Goal: Information Seeking & Learning: Learn about a topic

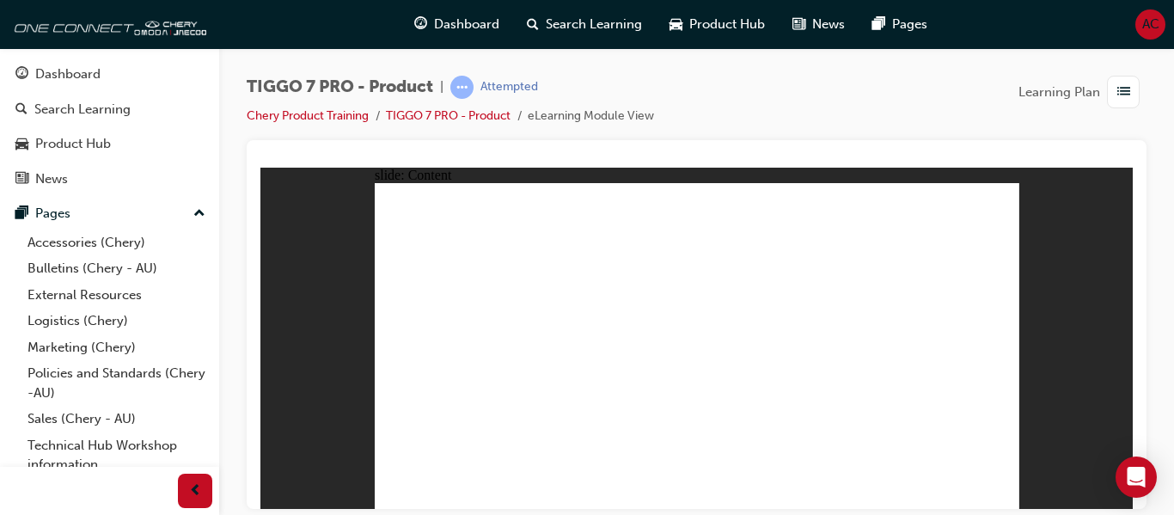
scroll to position [39, 0]
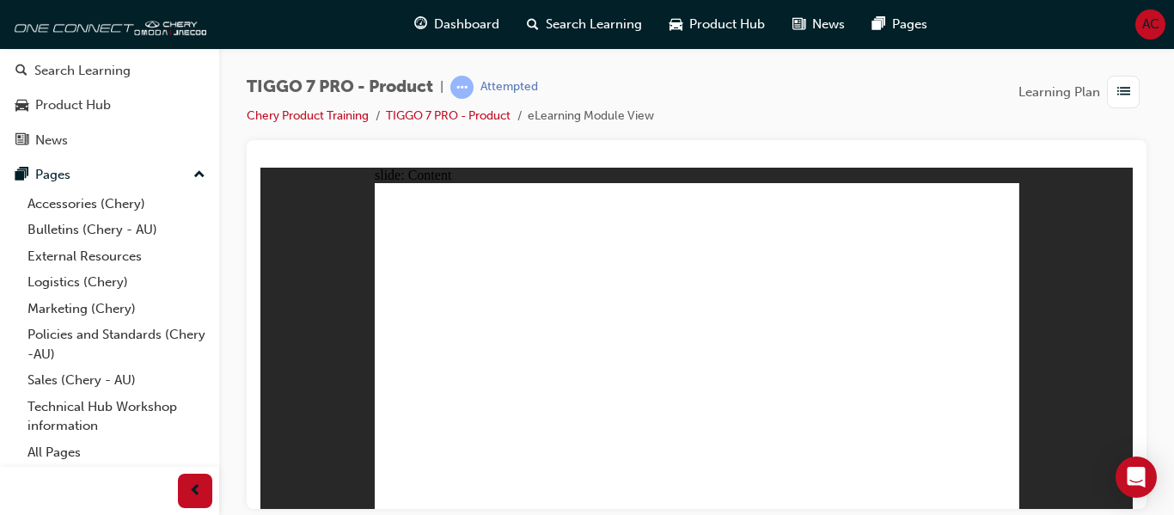
drag, startPoint x: 863, startPoint y: 280, endPoint x: 702, endPoint y: 359, distance: 178.8
drag, startPoint x: 698, startPoint y: 222, endPoint x: 974, endPoint y: 371, distance: 313.9
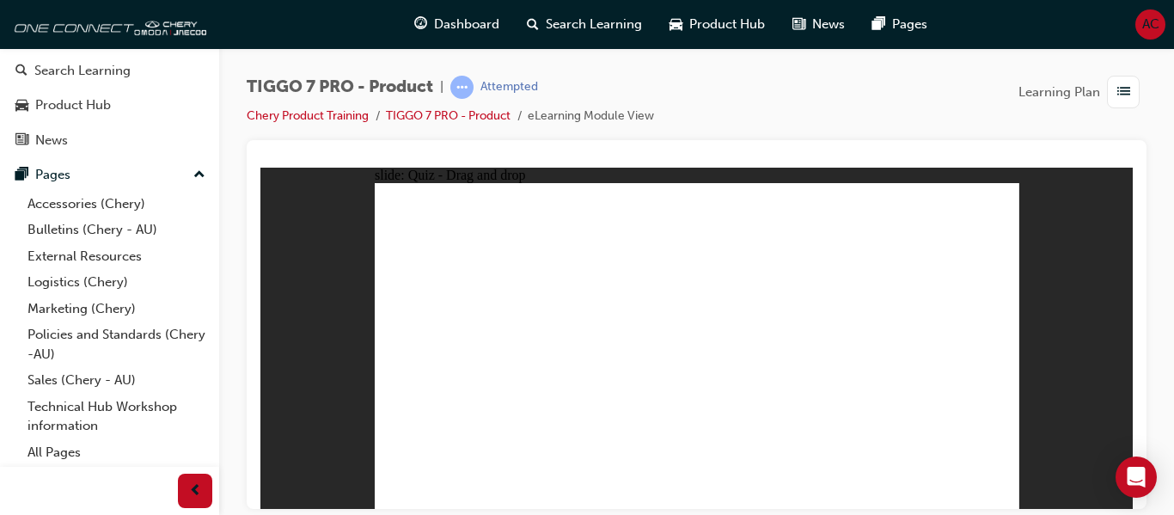
drag, startPoint x: 773, startPoint y: 217, endPoint x: 726, endPoint y: 233, distance: 50.0
drag, startPoint x: 760, startPoint y: 284, endPoint x: 837, endPoint y: 356, distance: 105.2
drag, startPoint x: 825, startPoint y: 223, endPoint x: 486, endPoint y: 371, distance: 370.7
drag, startPoint x: 907, startPoint y: 213, endPoint x: 548, endPoint y: 357, distance: 387.0
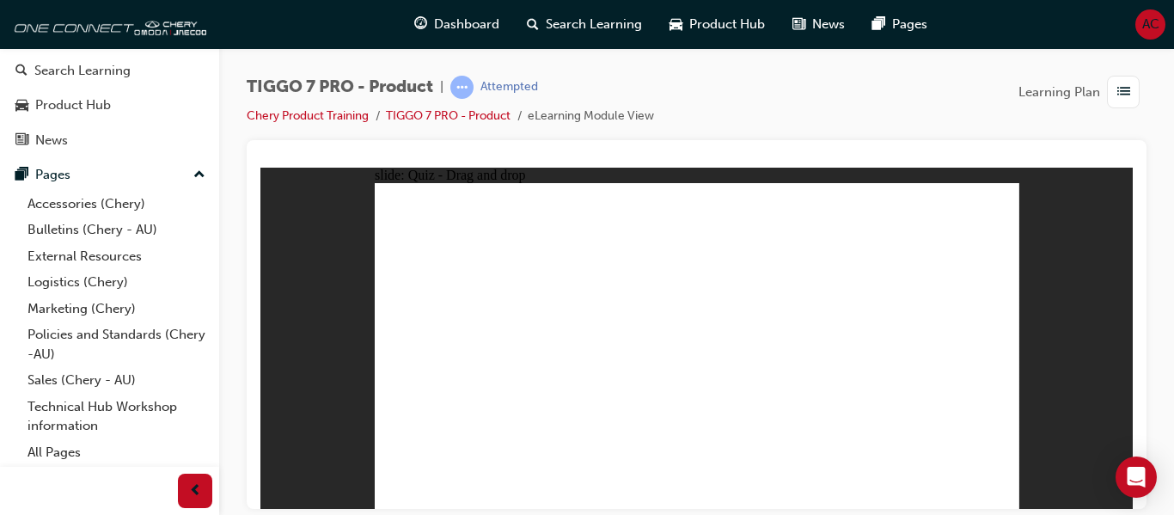
drag, startPoint x: 719, startPoint y: 245, endPoint x: 495, endPoint y: 371, distance: 256.8
drag, startPoint x: 842, startPoint y: 256, endPoint x: 471, endPoint y: 416, distance: 403.6
drag, startPoint x: 930, startPoint y: 262, endPoint x: 714, endPoint y: 395, distance: 253.9
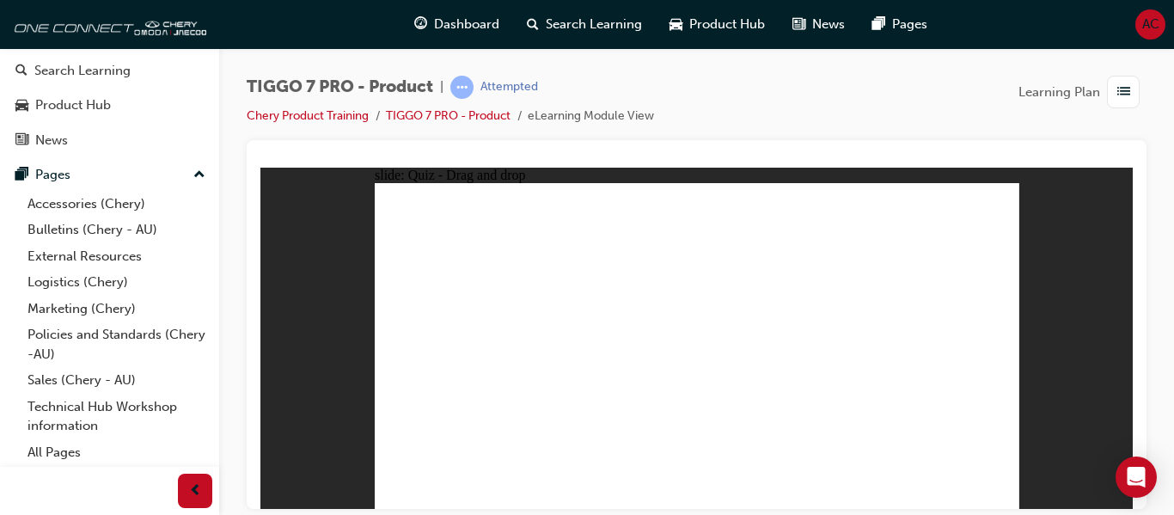
drag, startPoint x: 667, startPoint y: 210, endPoint x: 701, endPoint y: 399, distance: 192.1
drag, startPoint x: 683, startPoint y: 242, endPoint x: 529, endPoint y: 417, distance: 233.9
drag, startPoint x: 812, startPoint y: 241, endPoint x: 561, endPoint y: 407, distance: 300.2
drag, startPoint x: 954, startPoint y: 210, endPoint x: 786, endPoint y: 389, distance: 245.7
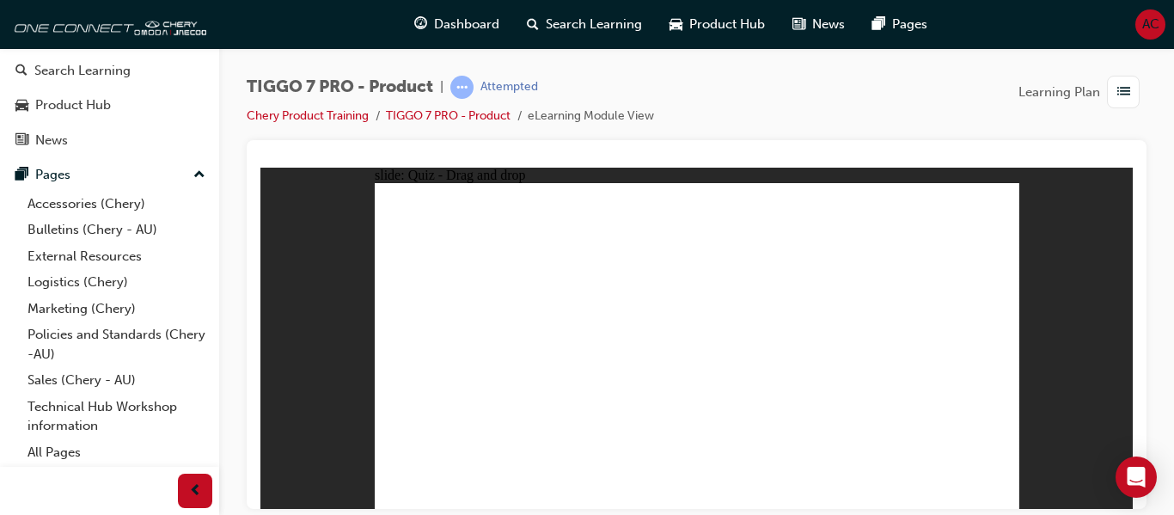
drag, startPoint x: 946, startPoint y: 238, endPoint x: 830, endPoint y: 384, distance: 186.1
drag, startPoint x: 823, startPoint y: 267, endPoint x: 882, endPoint y: 396, distance: 141.9
drag, startPoint x: 809, startPoint y: 211, endPoint x: 722, endPoint y: 420, distance: 225.4
drag, startPoint x: 771, startPoint y: 205, endPoint x: 601, endPoint y: 399, distance: 258.3
drag, startPoint x: 763, startPoint y: 236, endPoint x: 775, endPoint y: 414, distance: 177.5
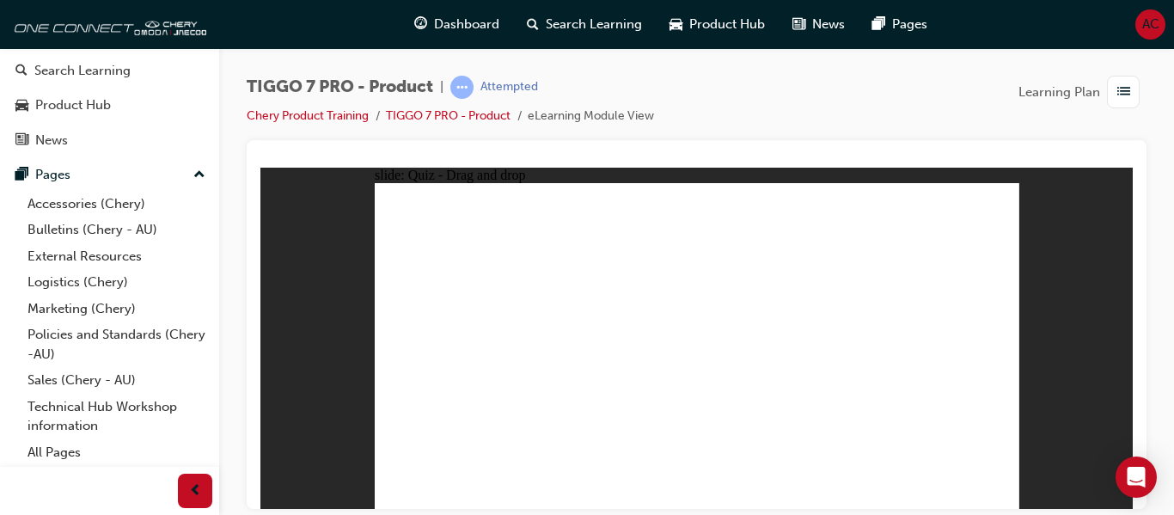
drag, startPoint x: 763, startPoint y: 265, endPoint x: 619, endPoint y: 408, distance: 202.4
drag, startPoint x: 892, startPoint y: 268, endPoint x: 564, endPoint y: 423, distance: 363.0
drag, startPoint x: 889, startPoint y: 230, endPoint x: 593, endPoint y: 409, distance: 345.6
drag, startPoint x: 880, startPoint y: 209, endPoint x: 809, endPoint y: 421, distance: 224.0
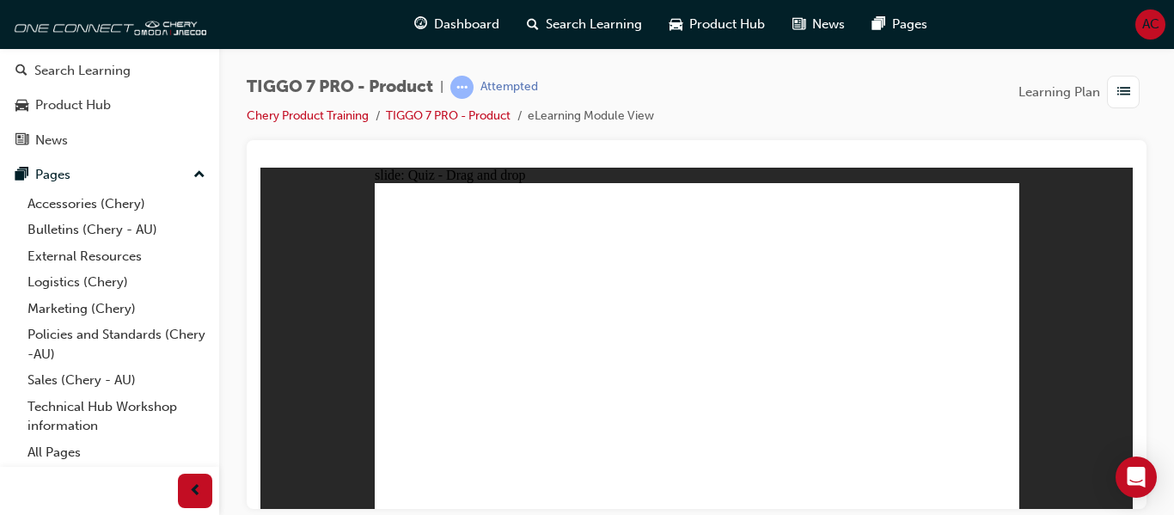
drag, startPoint x: 708, startPoint y: 230, endPoint x: 565, endPoint y: 348, distance: 186.3
drag, startPoint x: 748, startPoint y: 283, endPoint x: 540, endPoint y: 381, distance: 230.0
drag, startPoint x: 918, startPoint y: 239, endPoint x: 788, endPoint y: 360, distance: 178.2
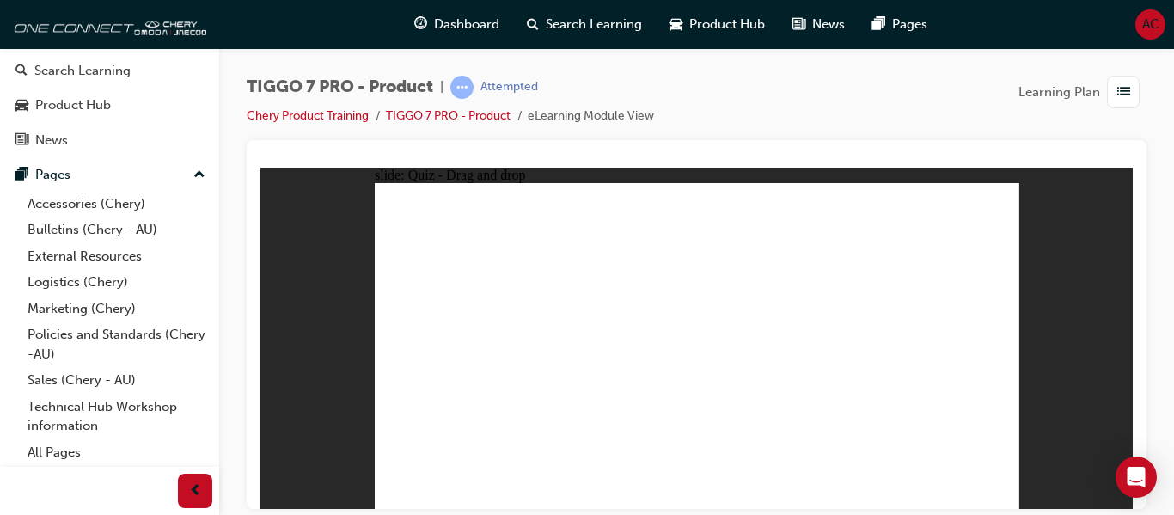
radio input "true"
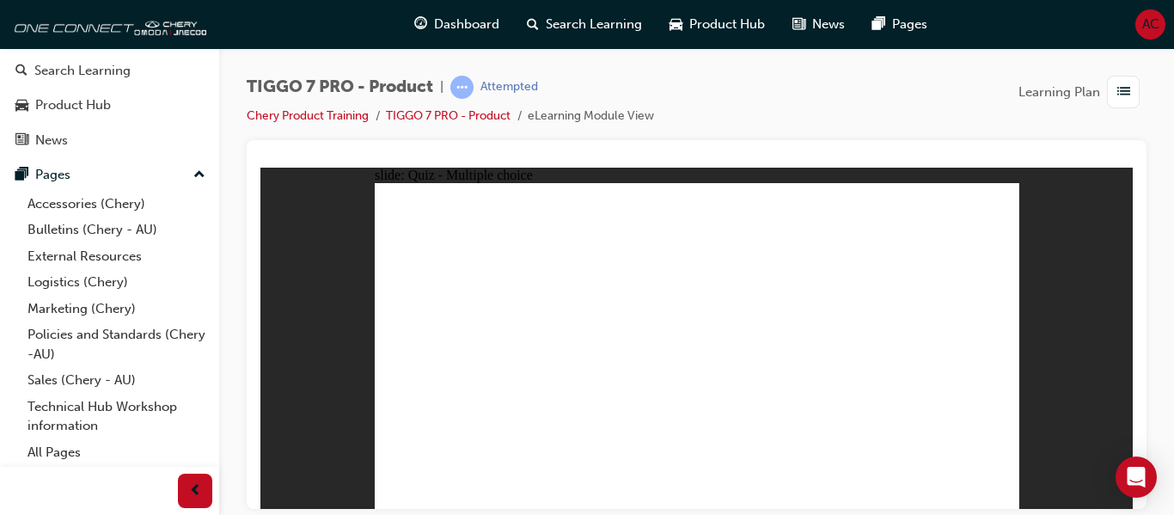
drag, startPoint x: 917, startPoint y: 204, endPoint x: 794, endPoint y: 396, distance: 228.5
drag, startPoint x: 707, startPoint y: 385, endPoint x: 536, endPoint y: 406, distance: 171.5
drag, startPoint x: 914, startPoint y: 211, endPoint x: 539, endPoint y: 401, distance: 420.2
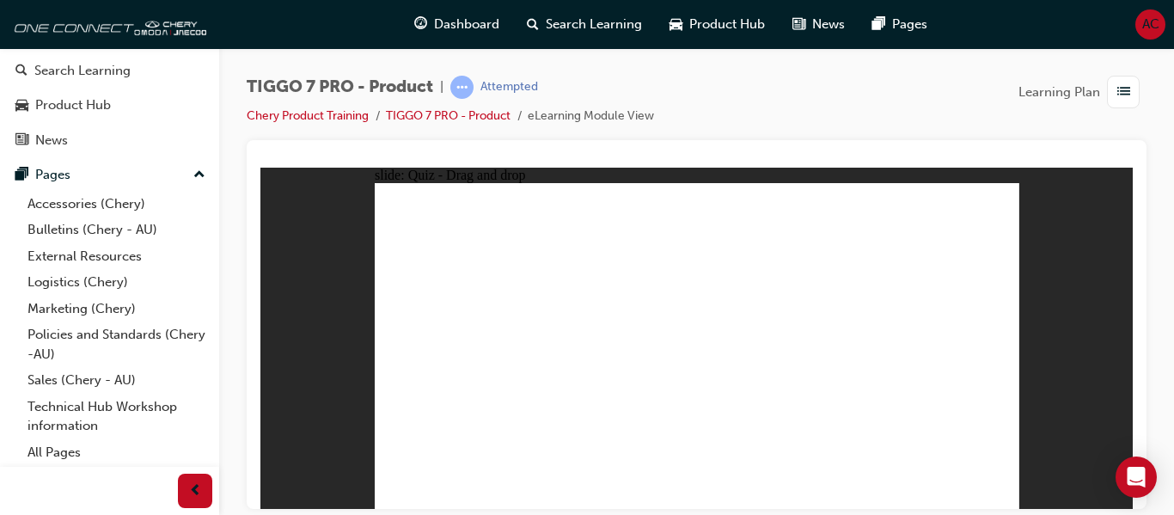
drag, startPoint x: 840, startPoint y: 231, endPoint x: 426, endPoint y: 400, distance: 446.5
drag, startPoint x: 928, startPoint y: 229, endPoint x: 517, endPoint y: 397, distance: 444.2
drag, startPoint x: 806, startPoint y: 254, endPoint x: 553, endPoint y: 395, distance: 290.2
drag, startPoint x: 785, startPoint y: 229, endPoint x: 720, endPoint y: 417, distance: 199.3
drag, startPoint x: 835, startPoint y: 261, endPoint x: 761, endPoint y: 414, distance: 169.2
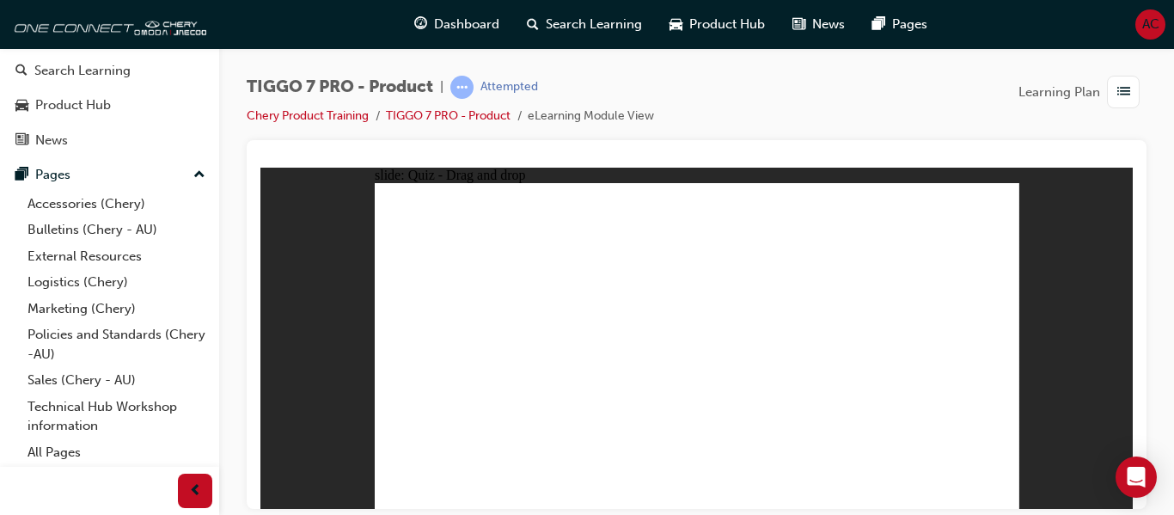
drag, startPoint x: 685, startPoint y: 236, endPoint x: 556, endPoint y: 431, distance: 233.9
drag, startPoint x: 707, startPoint y: 241, endPoint x: 758, endPoint y: 420, distance: 186.9
drag, startPoint x: 808, startPoint y: 216, endPoint x: 827, endPoint y: 401, distance: 185.8
drag, startPoint x: 896, startPoint y: 242, endPoint x: 743, endPoint y: 420, distance: 234.7
drag, startPoint x: 701, startPoint y: 212, endPoint x: 843, endPoint y: 457, distance: 283.6
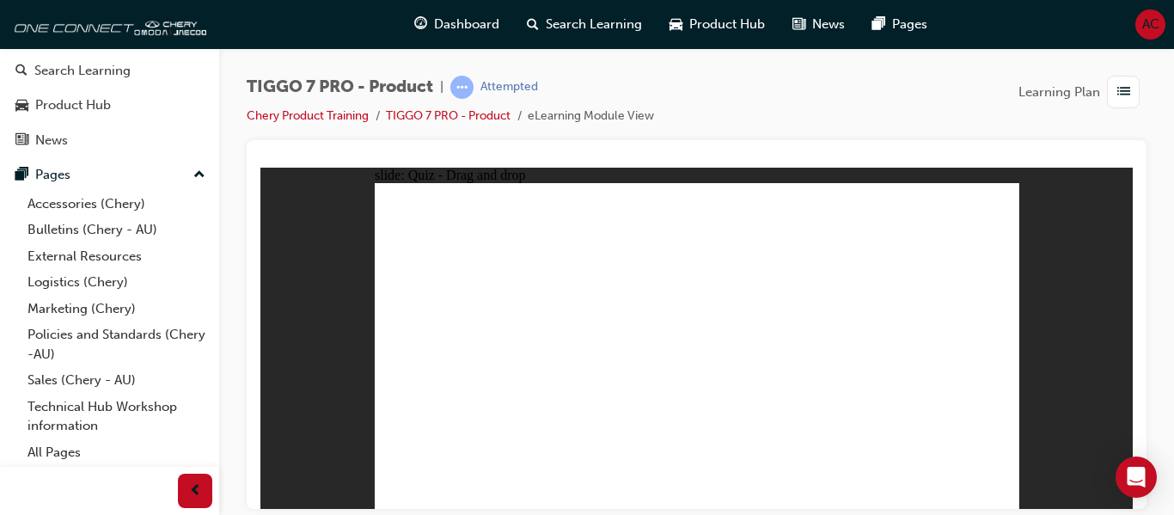
drag, startPoint x: 904, startPoint y: 209, endPoint x: 530, endPoint y: 393, distance: 416.0
drag, startPoint x: 673, startPoint y: 213, endPoint x: 503, endPoint y: 456, distance: 296.2
drag, startPoint x: 682, startPoint y: 203, endPoint x: 815, endPoint y: 404, distance: 241.3
drag, startPoint x: 931, startPoint y: 206, endPoint x: 812, endPoint y: 425, distance: 248.5
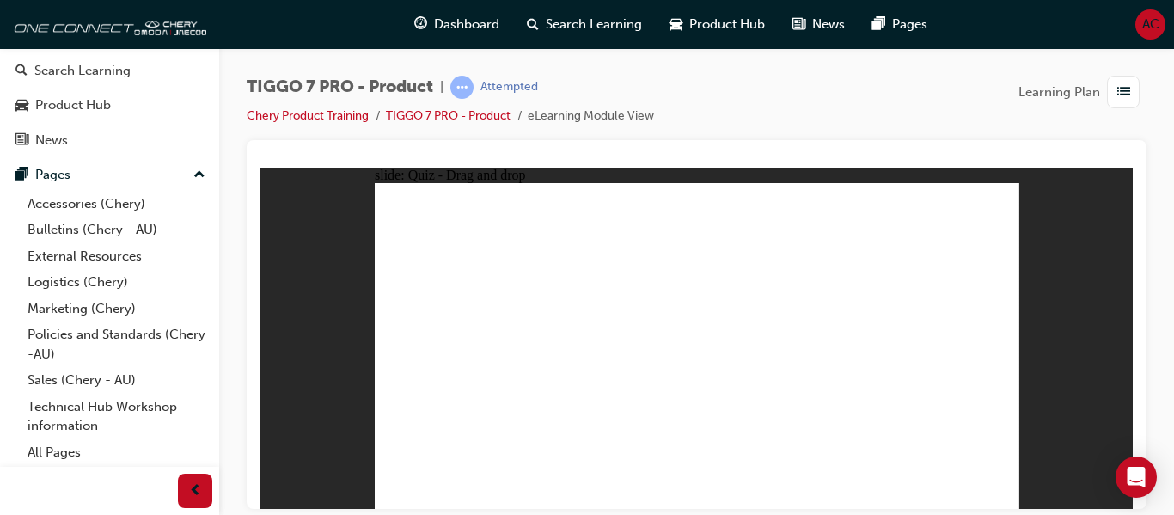
radio input "true"
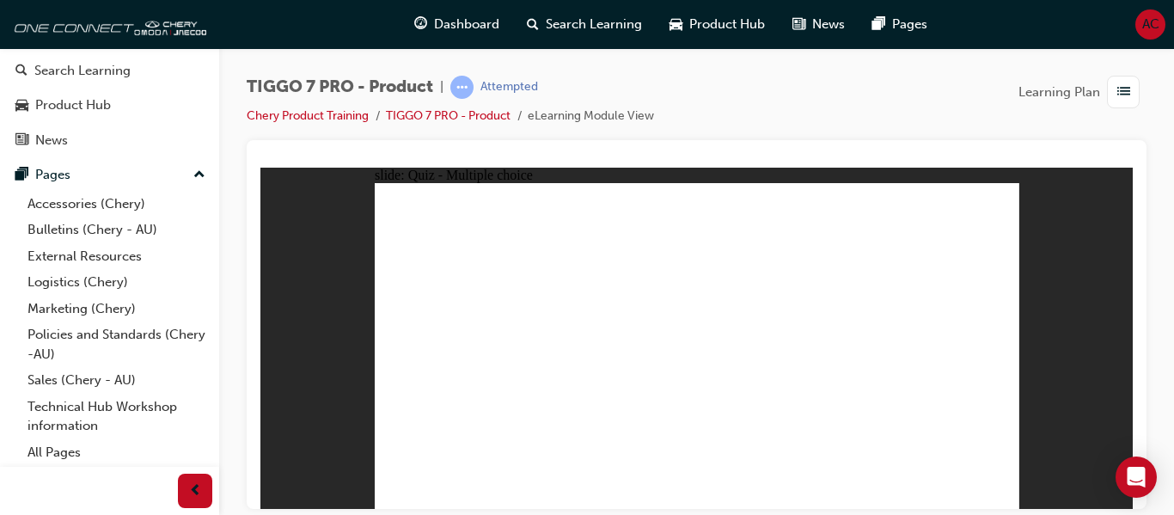
drag, startPoint x: 894, startPoint y: 279, endPoint x: 977, endPoint y: 370, distance: 122.9
drag, startPoint x: 756, startPoint y: 284, endPoint x: 713, endPoint y: 363, distance: 90.0
drag, startPoint x: 674, startPoint y: 223, endPoint x: 661, endPoint y: 240, distance: 21.5
drag, startPoint x: 771, startPoint y: 227, endPoint x: 561, endPoint y: 381, distance: 260.9
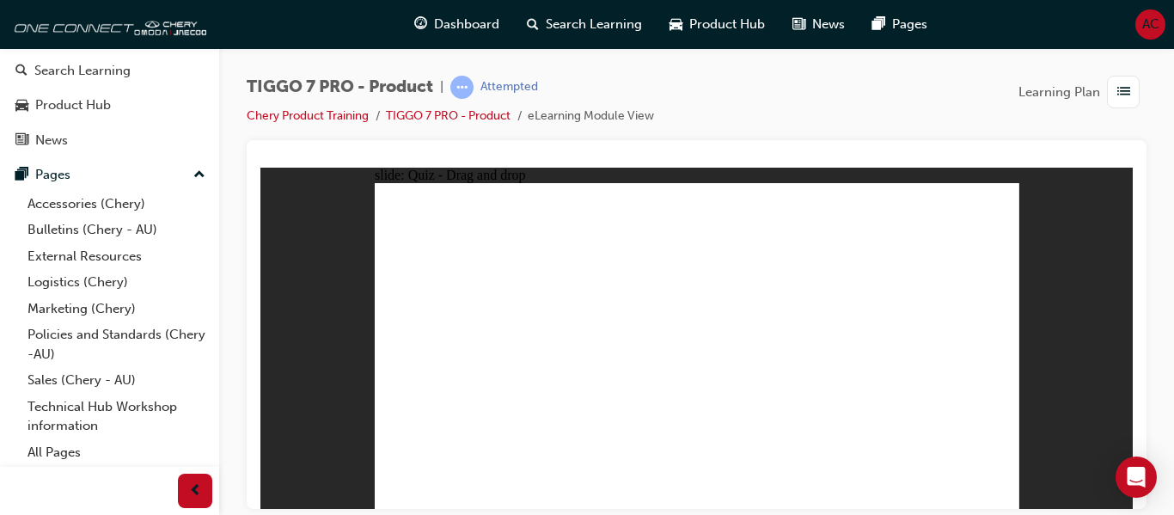
drag, startPoint x: 924, startPoint y: 216, endPoint x: 450, endPoint y: 359, distance: 495.8
drag, startPoint x: 674, startPoint y: 198, endPoint x: 815, endPoint y: 361, distance: 215.8
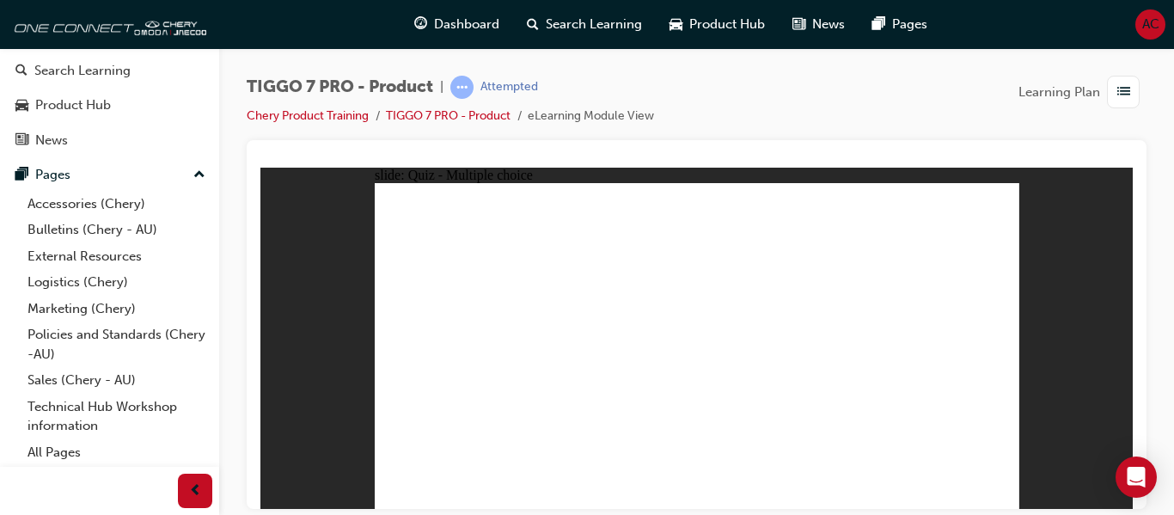
radio input "true"
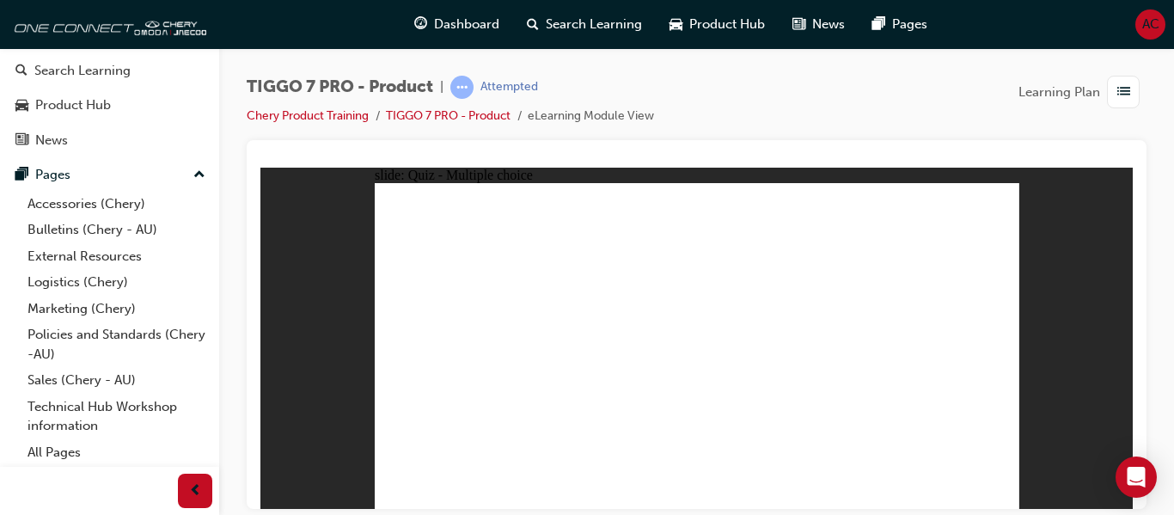
radio input "true"
drag, startPoint x: 853, startPoint y: 281, endPoint x: 694, endPoint y: 365, distance: 180.0
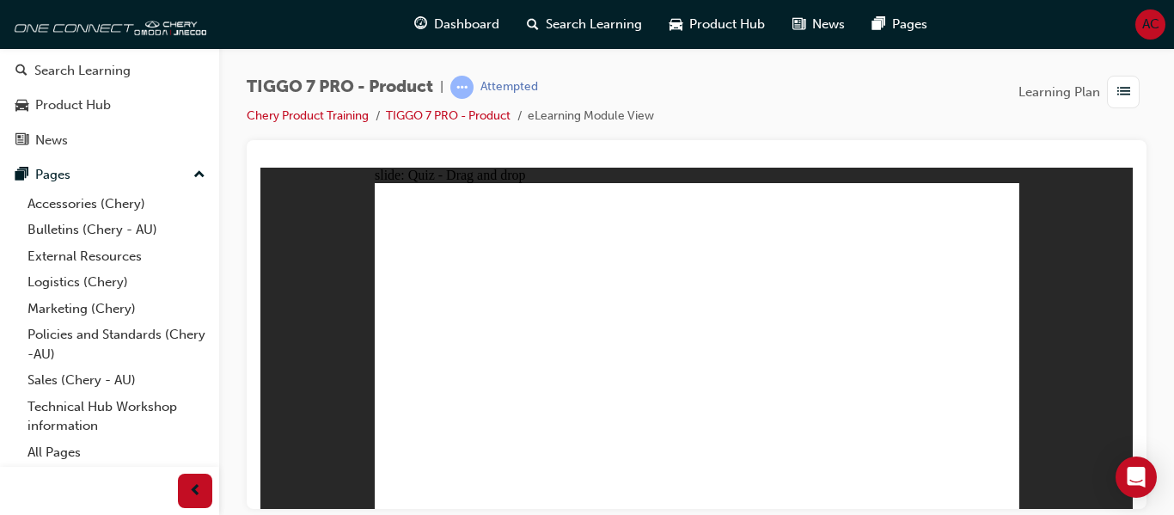
drag, startPoint x: 705, startPoint y: 287, endPoint x: 796, endPoint y: 364, distance: 119.0
drag, startPoint x: 801, startPoint y: 226, endPoint x: 444, endPoint y: 372, distance: 386.4
drag, startPoint x: 647, startPoint y: 224, endPoint x: 937, endPoint y: 365, distance: 323.0
drag, startPoint x: 932, startPoint y: 212, endPoint x: 575, endPoint y: 363, distance: 387.2
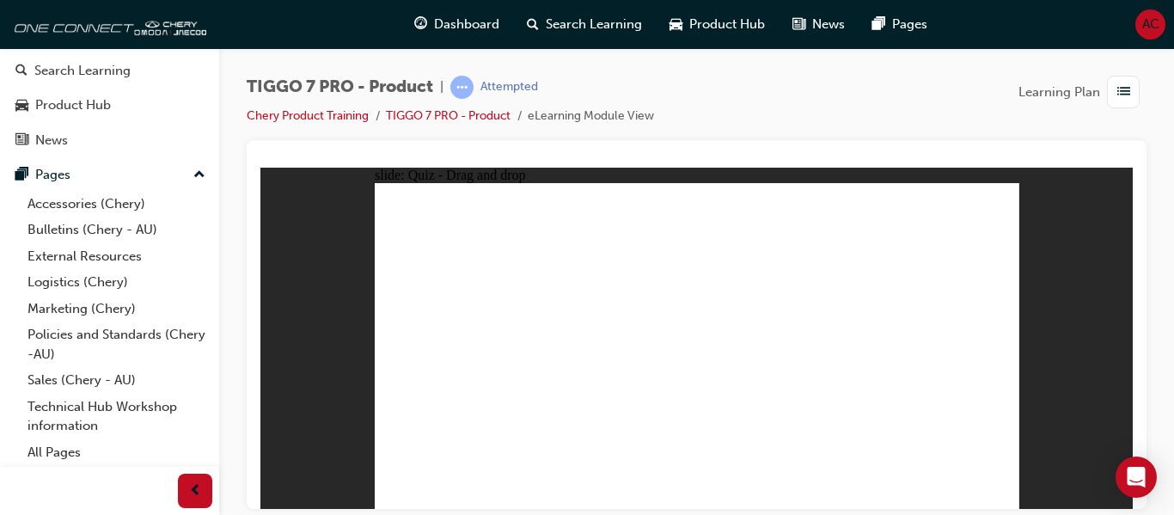
drag, startPoint x: 702, startPoint y: 245, endPoint x: 492, endPoint y: 389, distance: 254.9
drag, startPoint x: 818, startPoint y: 257, endPoint x: 450, endPoint y: 401, distance: 395.0
drag, startPoint x: 957, startPoint y: 234, endPoint x: 737, endPoint y: 366, distance: 256.8
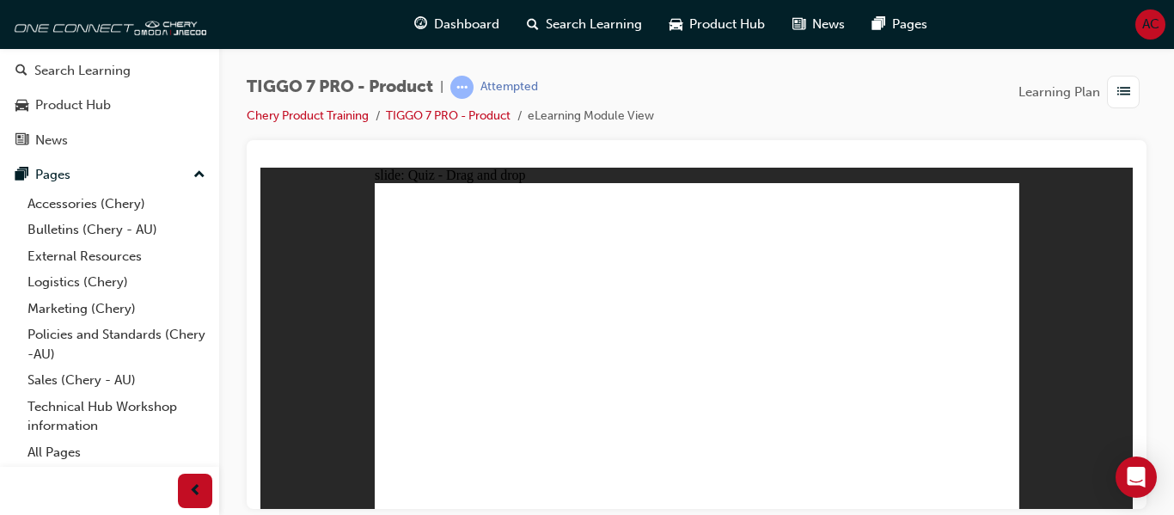
drag, startPoint x: 892, startPoint y: 204, endPoint x: 716, endPoint y: 401, distance: 264.2
drag, startPoint x: 677, startPoint y: 236, endPoint x: 542, endPoint y: 405, distance: 216.4
drag, startPoint x: 671, startPoint y: 209, endPoint x: 791, endPoint y: 396, distance: 222.7
drag, startPoint x: 815, startPoint y: 211, endPoint x: 828, endPoint y: 230, distance: 22.9
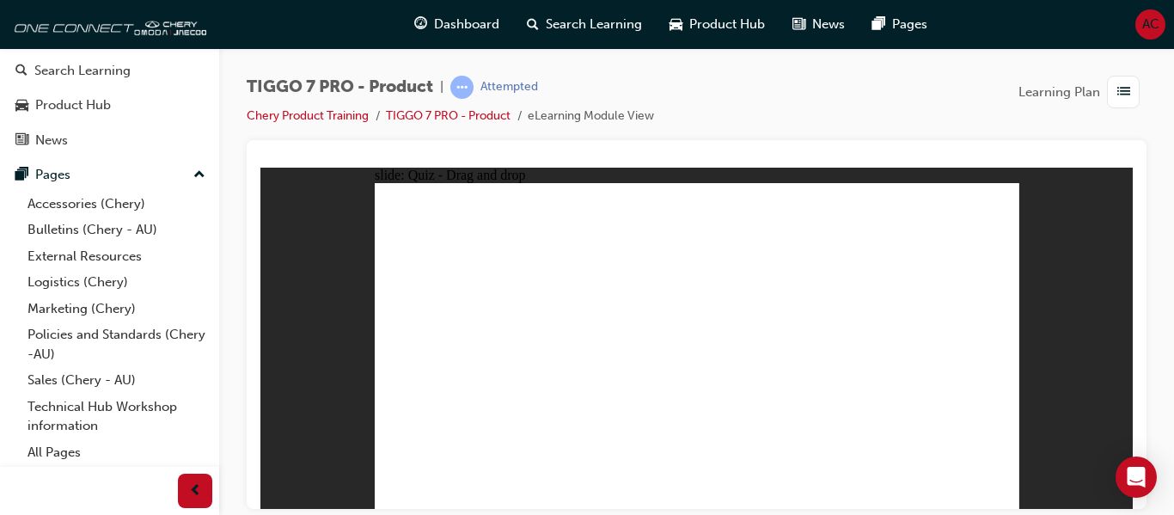
drag, startPoint x: 716, startPoint y: 242, endPoint x: 544, endPoint y: 338, distance: 197.1
drag, startPoint x: 791, startPoint y: 234, endPoint x: 515, endPoint y: 379, distance: 311.9
drag, startPoint x: 917, startPoint y: 238, endPoint x: 760, endPoint y: 358, distance: 197.6
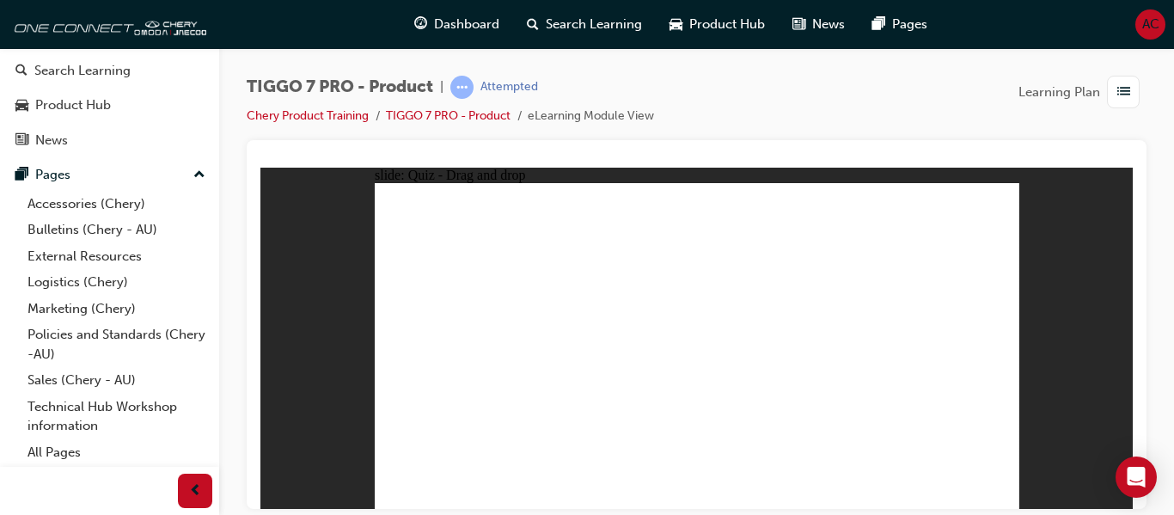
radio input "true"
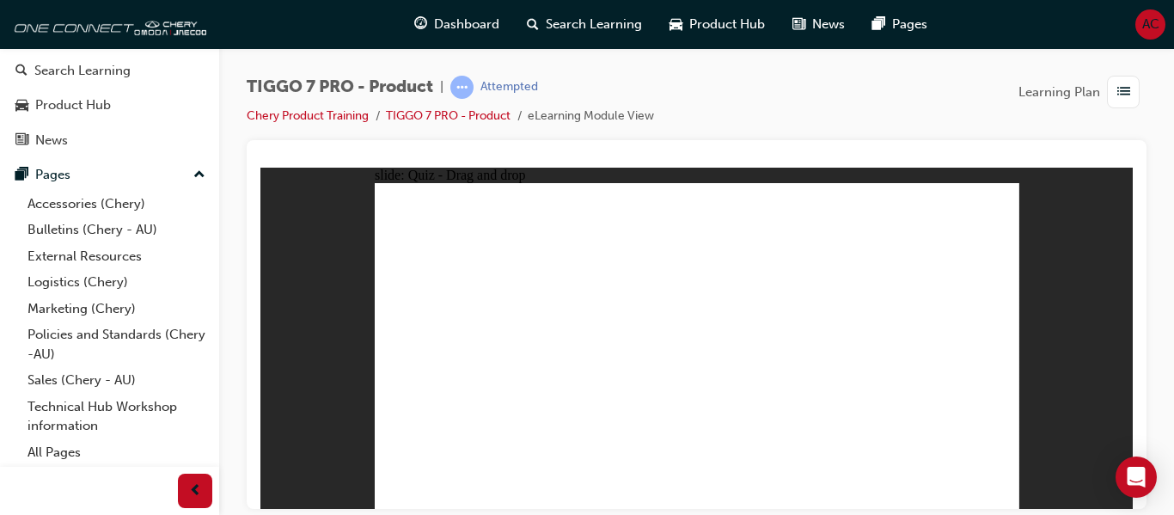
drag, startPoint x: 705, startPoint y: 213, endPoint x: 738, endPoint y: 425, distance: 214.0
drag, startPoint x: 712, startPoint y: 241, endPoint x: 805, endPoint y: 410, distance: 193.1
drag, startPoint x: 823, startPoint y: 264, endPoint x: 736, endPoint y: 401, distance: 161.9
drag, startPoint x: 818, startPoint y: 211, endPoint x: 800, endPoint y: 375, distance: 165.2
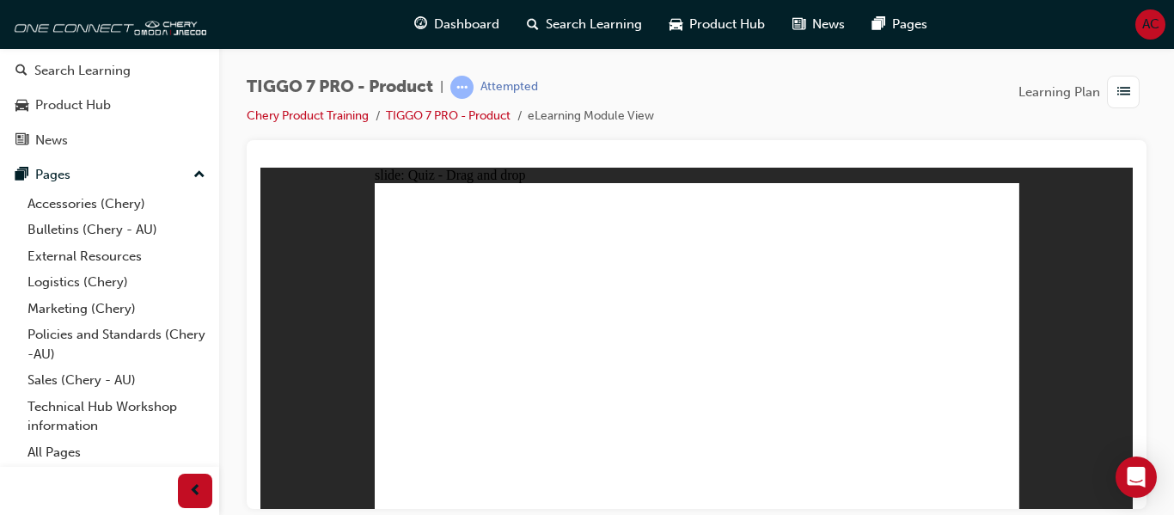
drag, startPoint x: 824, startPoint y: 230, endPoint x: 781, endPoint y: 375, distance: 150.5
drag, startPoint x: 947, startPoint y: 210, endPoint x: 839, endPoint y: 389, distance: 208.6
drag, startPoint x: 943, startPoint y: 242, endPoint x: 832, endPoint y: 390, distance: 185.5
radio input "true"
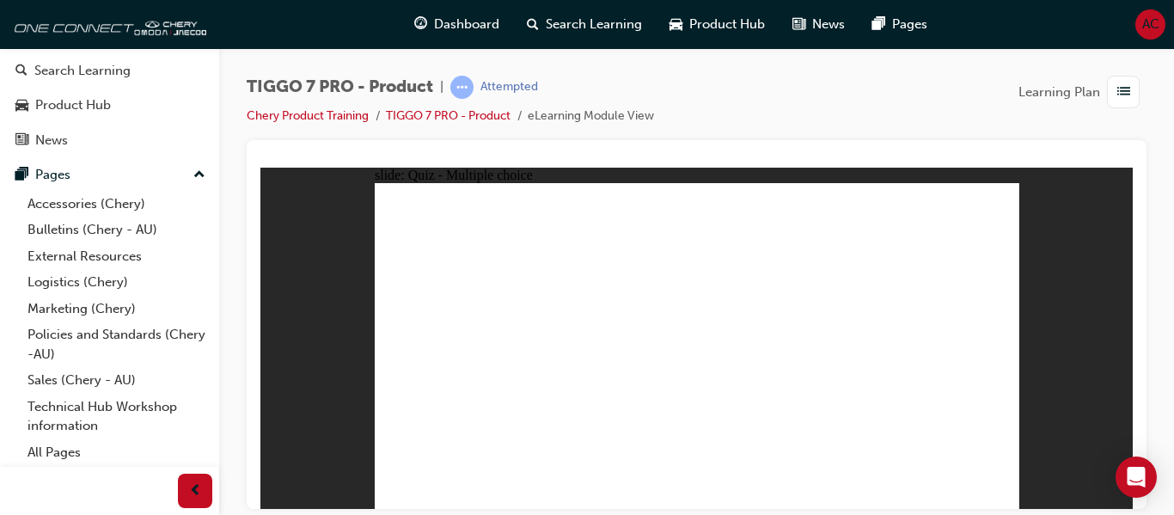
drag, startPoint x: 857, startPoint y: 292, endPoint x: 934, endPoint y: 362, distance: 103.5
drag, startPoint x: 941, startPoint y: 207, endPoint x: 436, endPoint y: 355, distance: 525.9
drag, startPoint x: 790, startPoint y: 218, endPoint x: 567, endPoint y: 369, distance: 268.7
drag, startPoint x: 717, startPoint y: 281, endPoint x: 683, endPoint y: 357, distance: 82.8
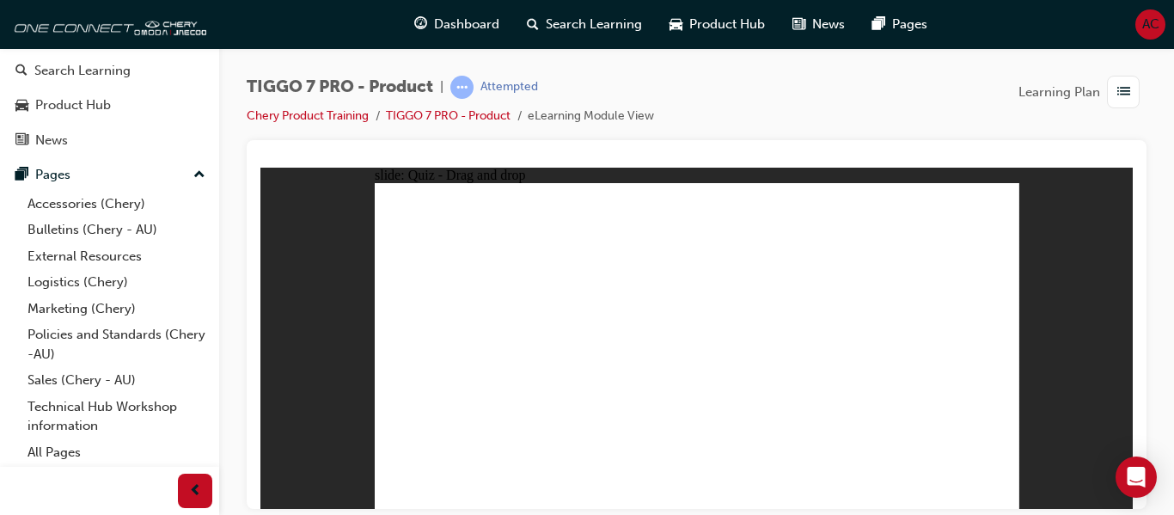
drag, startPoint x: 688, startPoint y: 193, endPoint x: 834, endPoint y: 342, distance: 208.5
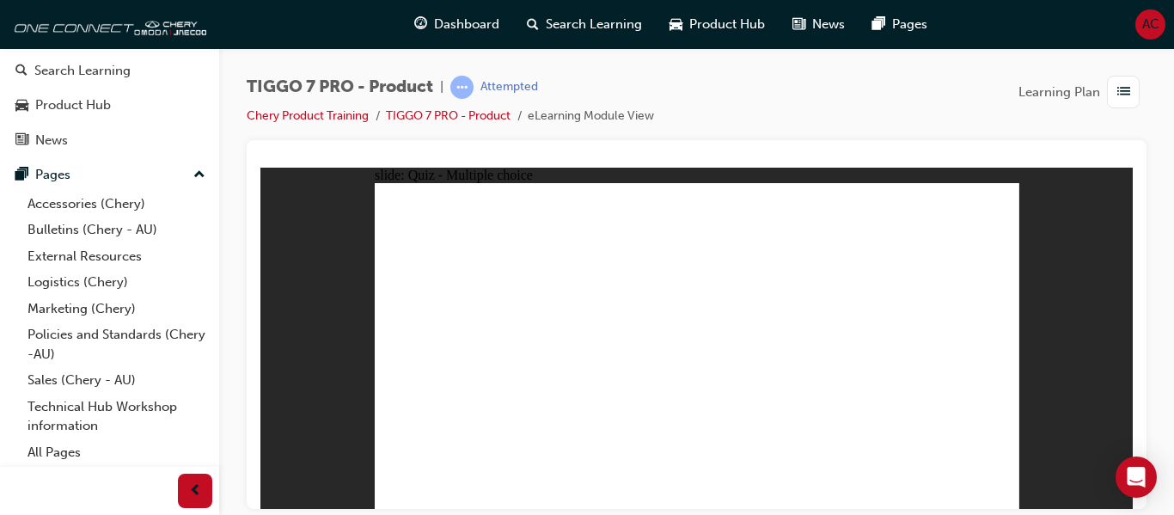
radio input "false"
radio input "true"
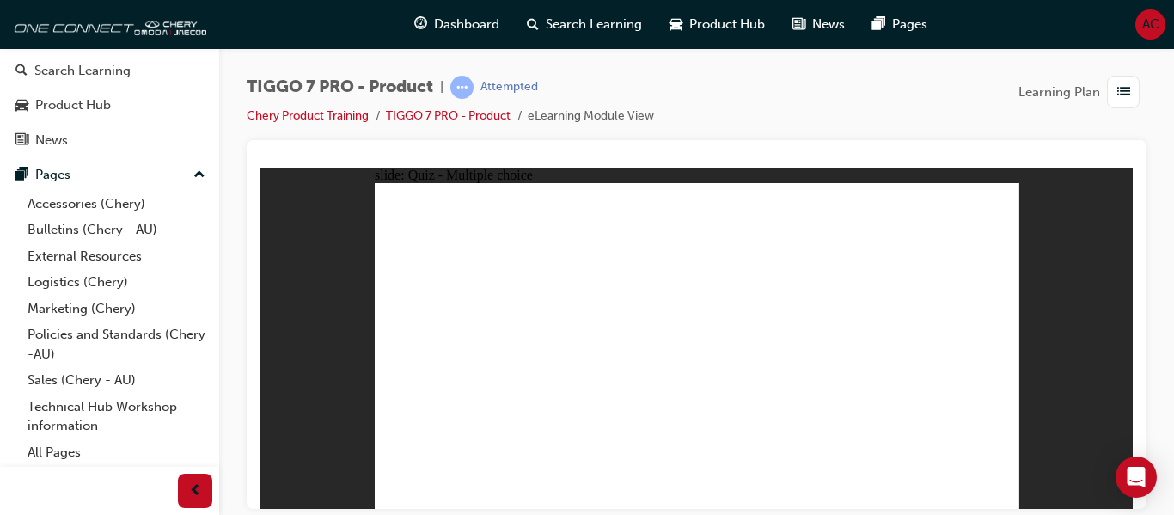
radio input "true"
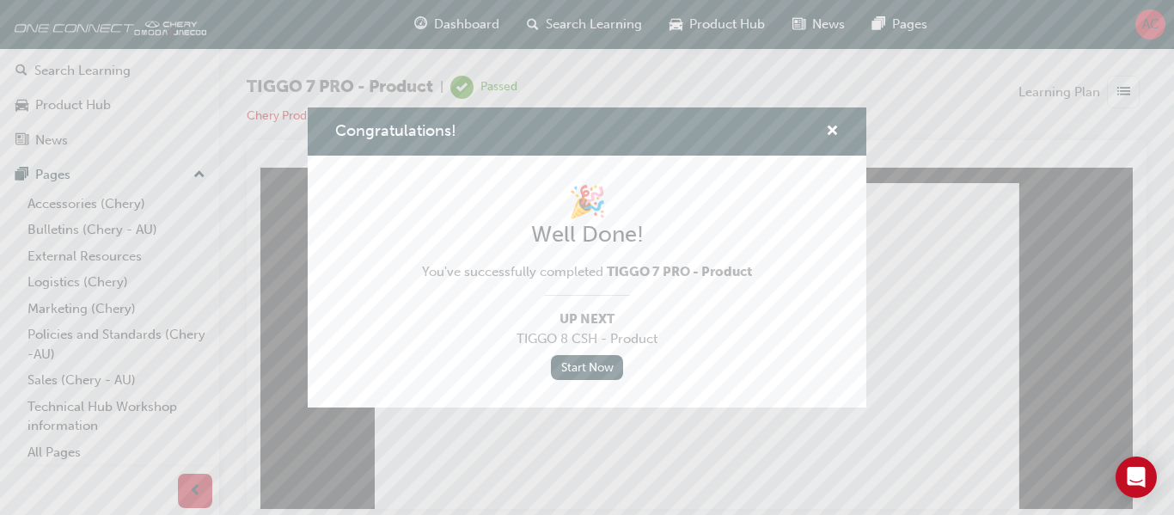
click at [825, 130] on div "Congratulations!" at bounding box center [825, 131] width 27 height 21
click at [830, 128] on span "cross-icon" at bounding box center [832, 132] width 13 height 15
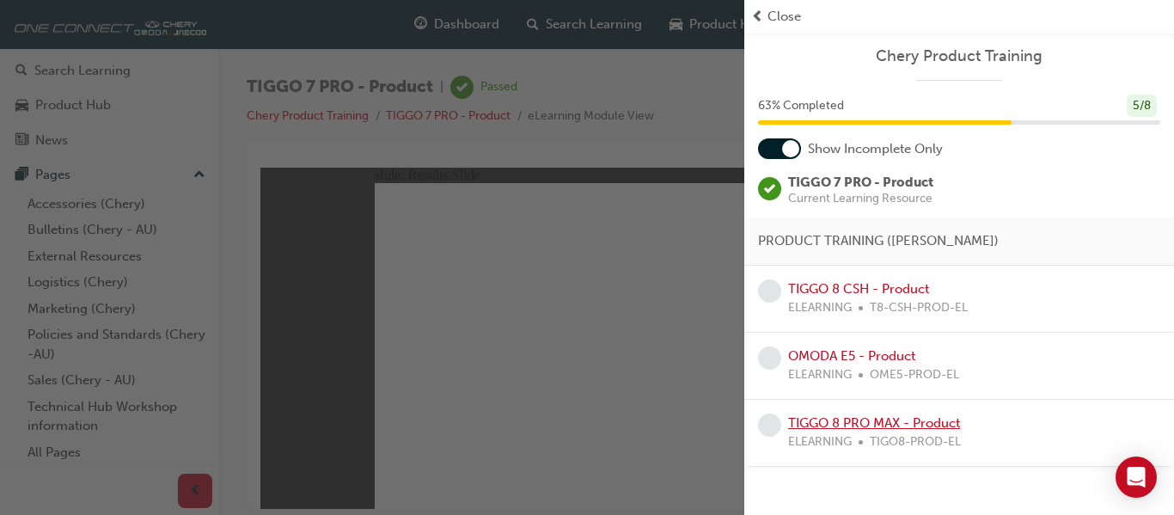
click at [882, 417] on link "TIGGO 8 PRO MAX - Product" at bounding box center [874, 422] width 172 height 15
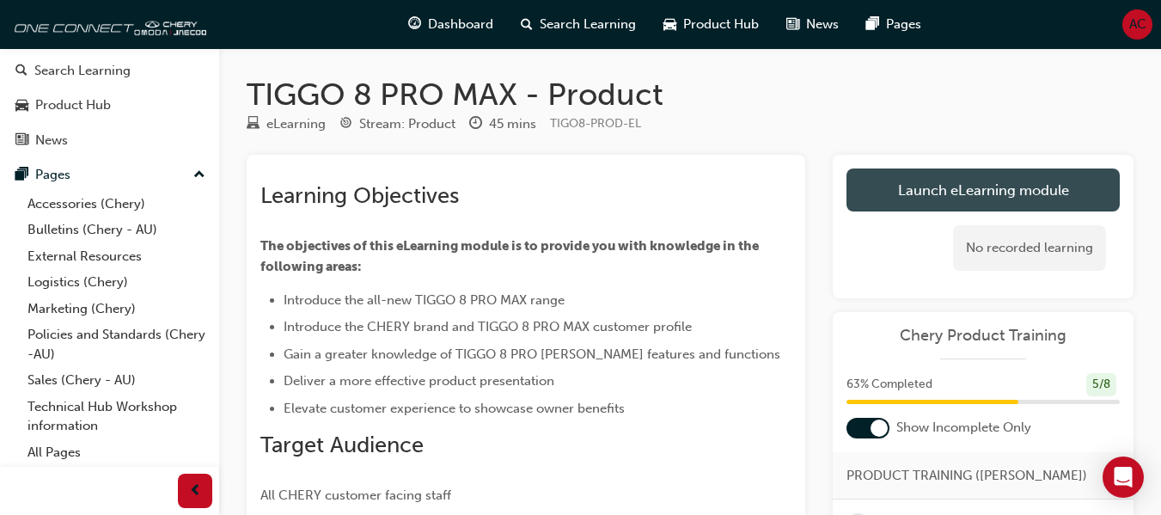
click at [908, 181] on link "Launch eLearning module" at bounding box center [983, 190] width 273 height 43
